Goal: Entertainment & Leisure: Consume media (video, audio)

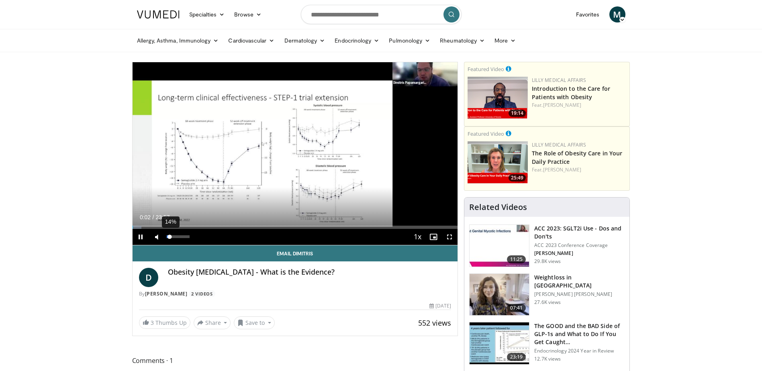
drag, startPoint x: 164, startPoint y: 235, endPoint x: 170, endPoint y: 235, distance: 5.6
click at [170, 235] on div "Volume Level" at bounding box center [168, 236] width 3 height 3
drag, startPoint x: 170, startPoint y: 235, endPoint x: 180, endPoint y: 234, distance: 10.1
click at [180, 234] on div "60%" at bounding box center [178, 237] width 28 height 16
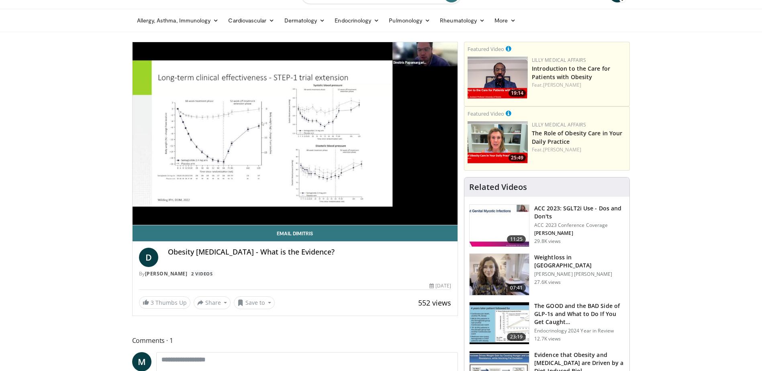
scroll to position [40, 0]
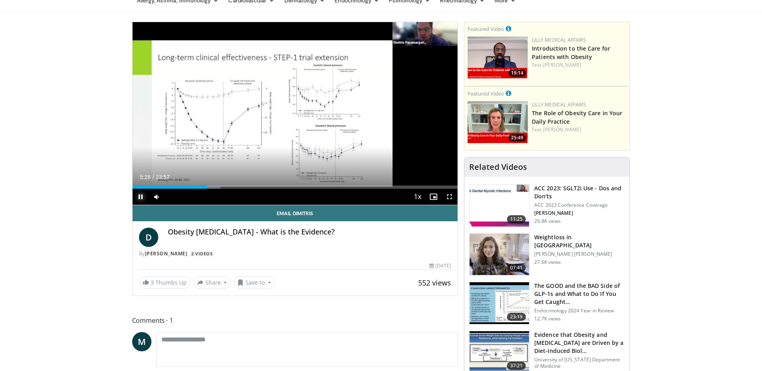
click at [139, 196] on span "Video Player" at bounding box center [141, 197] width 16 height 16
